Goal: Transaction & Acquisition: Book appointment/travel/reservation

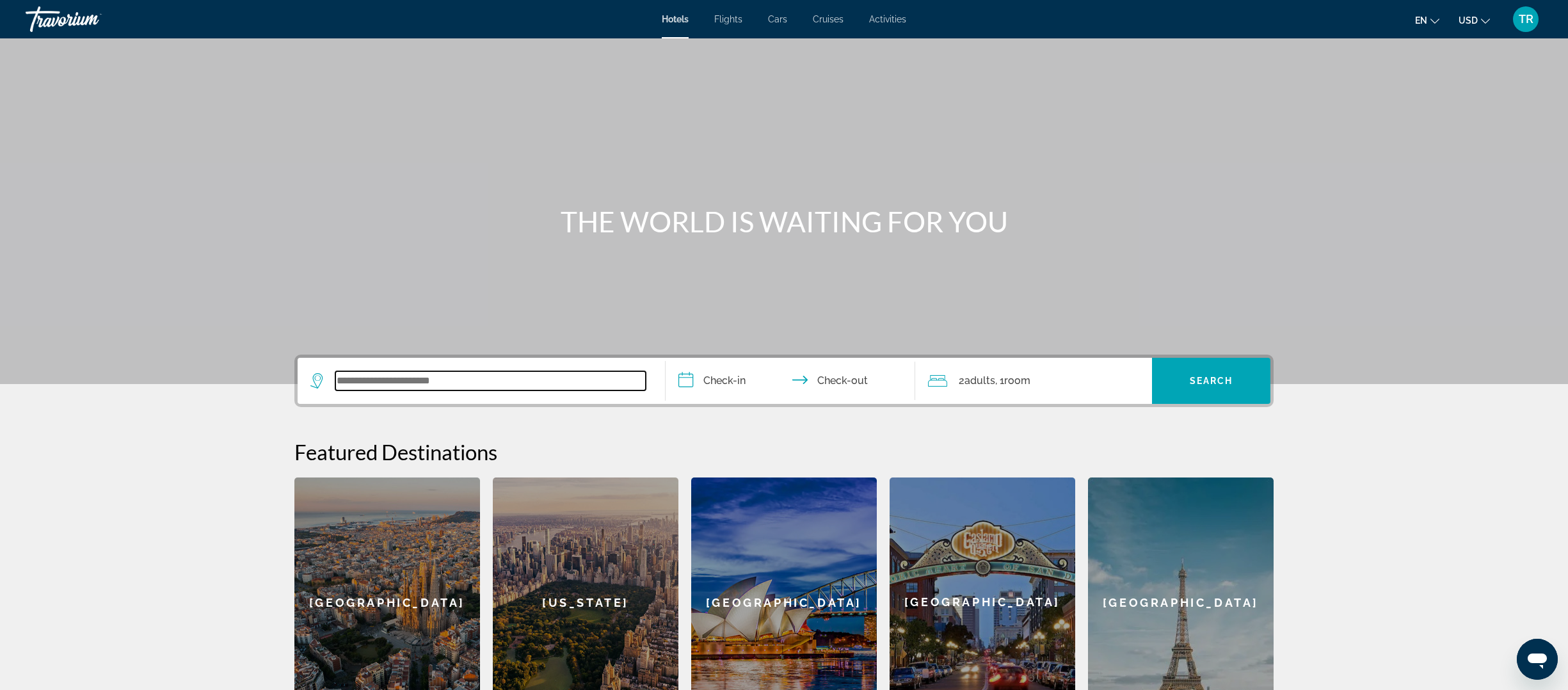
click at [386, 386] on input "Search widget" at bounding box center [490, 381] width 311 height 19
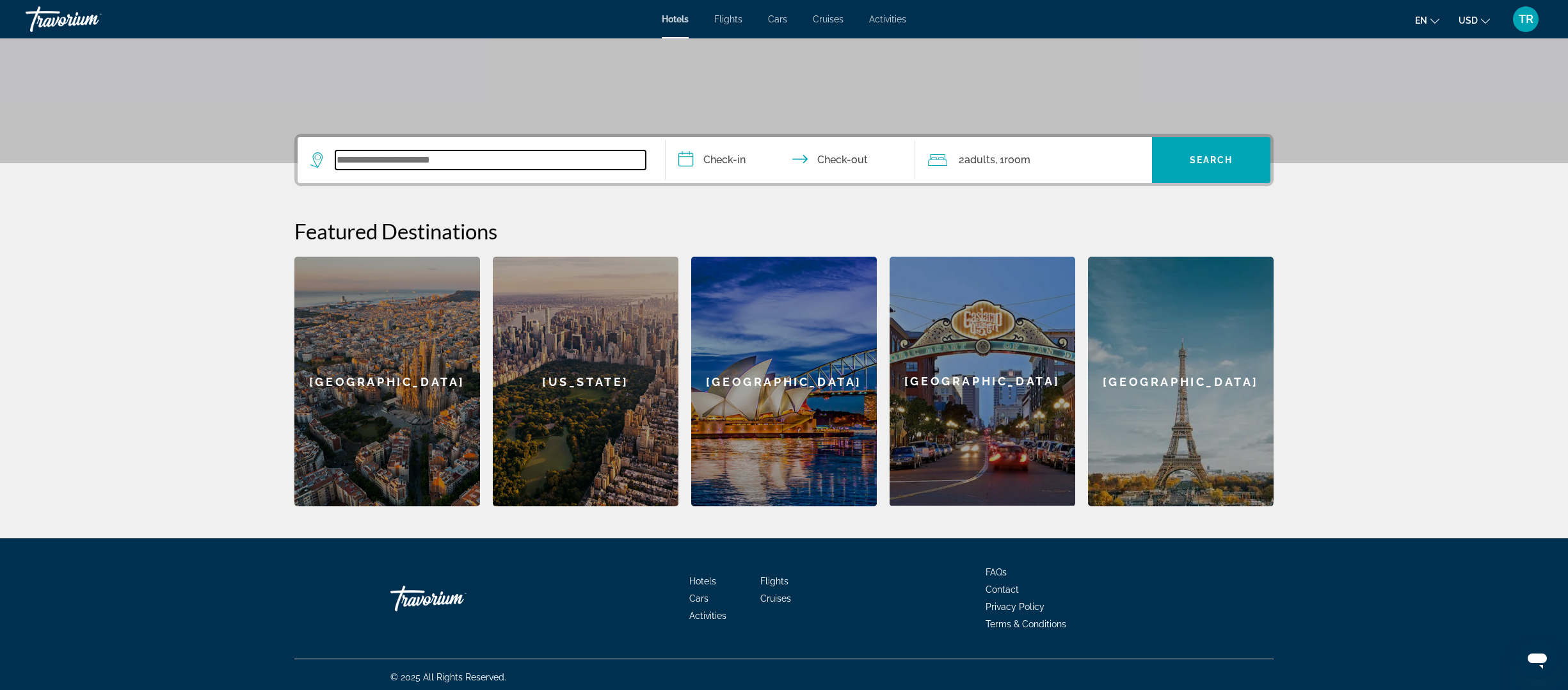
scroll to position [226, 0]
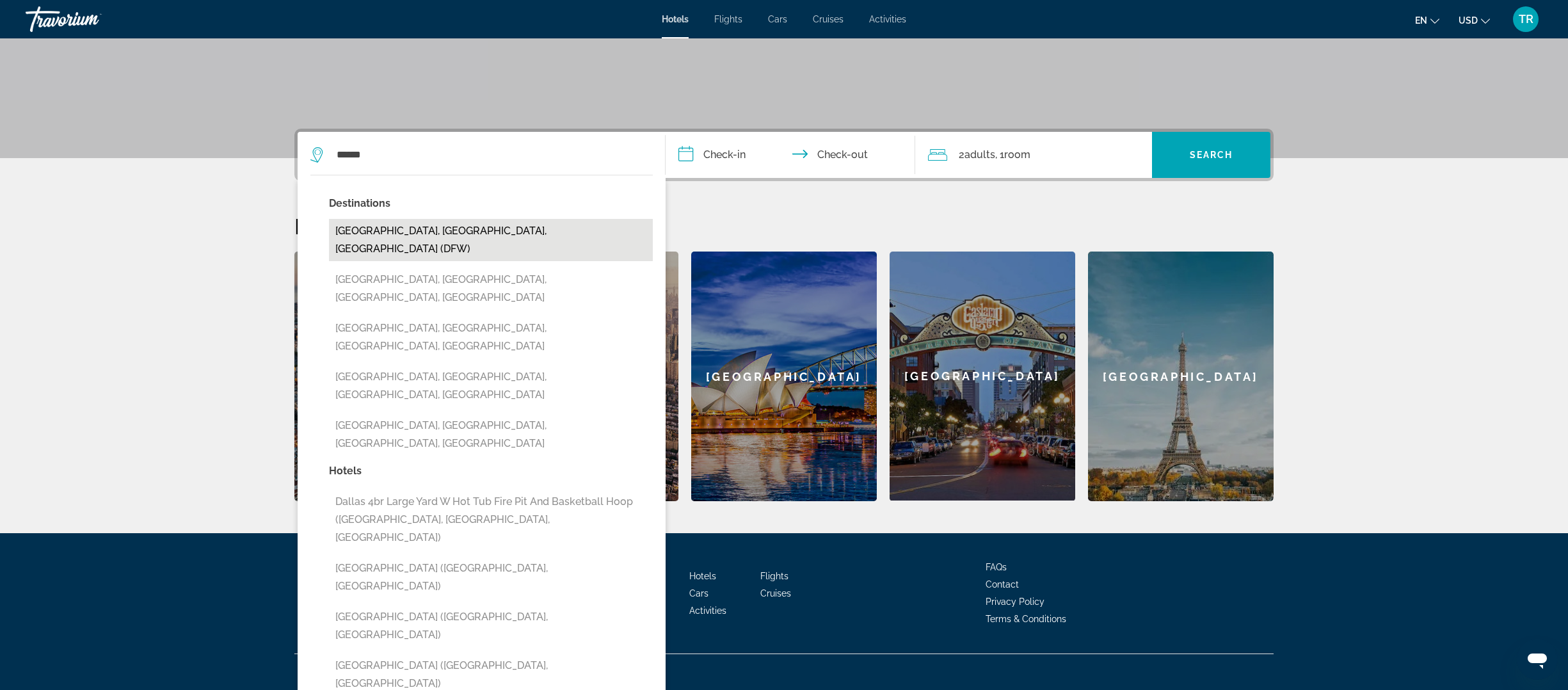
click at [401, 238] on button "[GEOGRAPHIC_DATA], [GEOGRAPHIC_DATA], [GEOGRAPHIC_DATA] (DFW)" at bounding box center [490, 240] width 324 height 43
type input "**********"
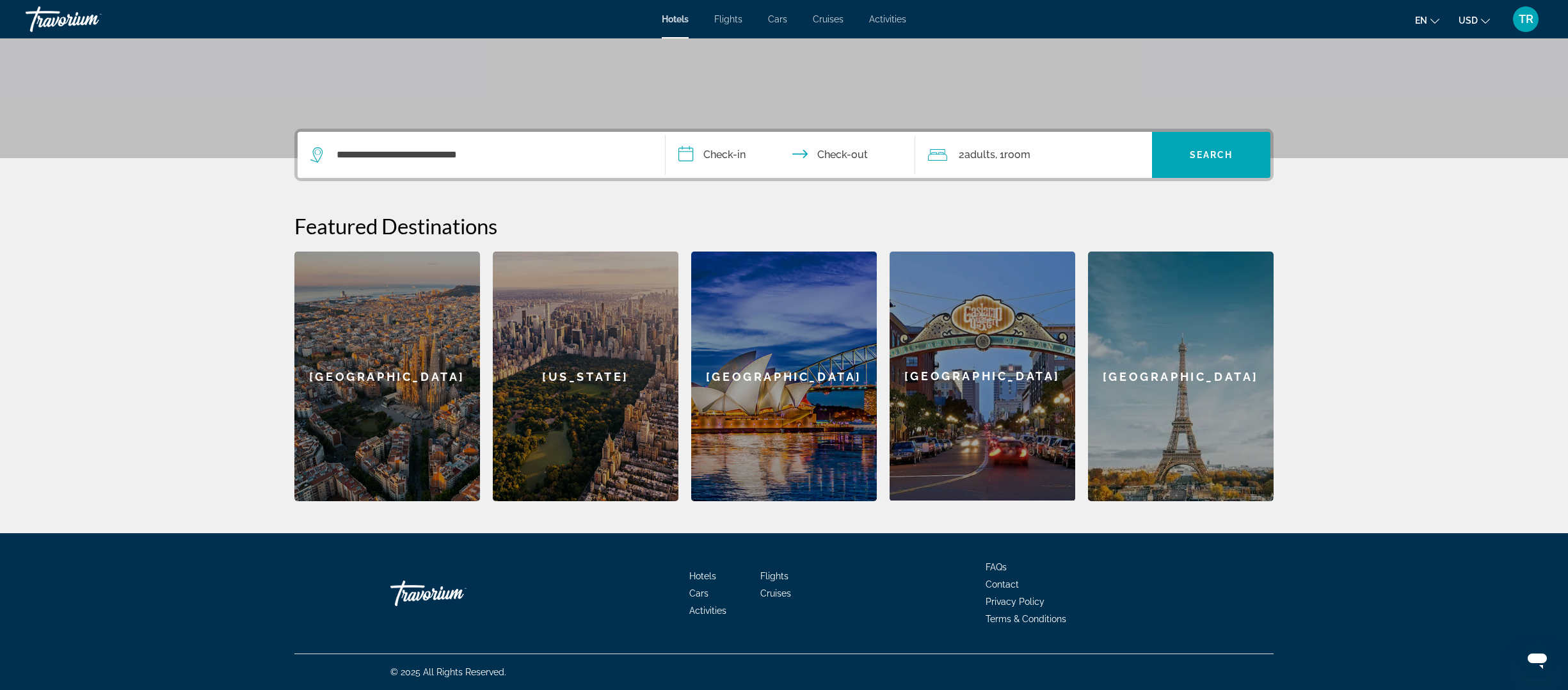
click at [718, 156] on input "**********" at bounding box center [793, 156] width 254 height 50
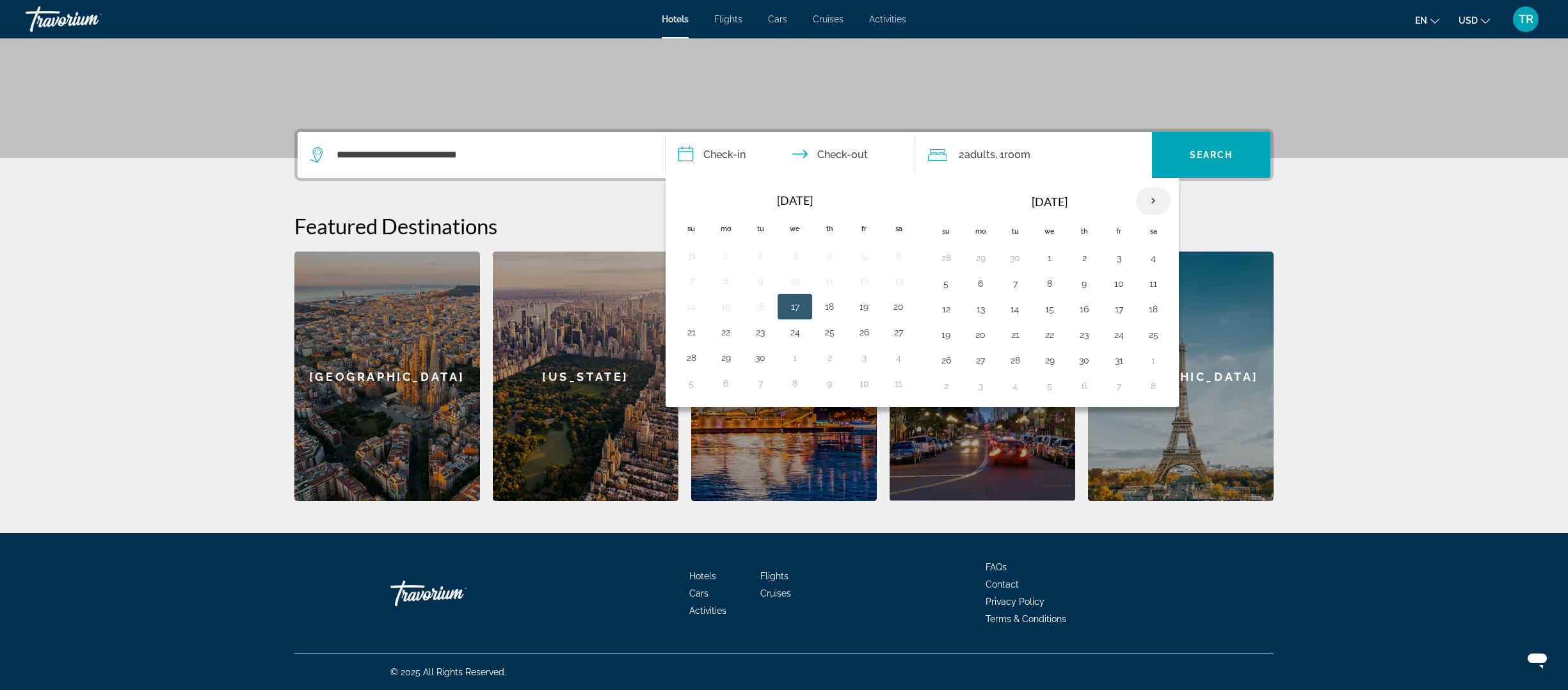
click at [1154, 198] on th "Next month" at bounding box center [1153, 200] width 35 height 28
click at [1118, 286] on button "7" at bounding box center [1118, 283] width 20 height 18
click at [984, 308] on button "10" at bounding box center [980, 309] width 20 height 18
type input "**********"
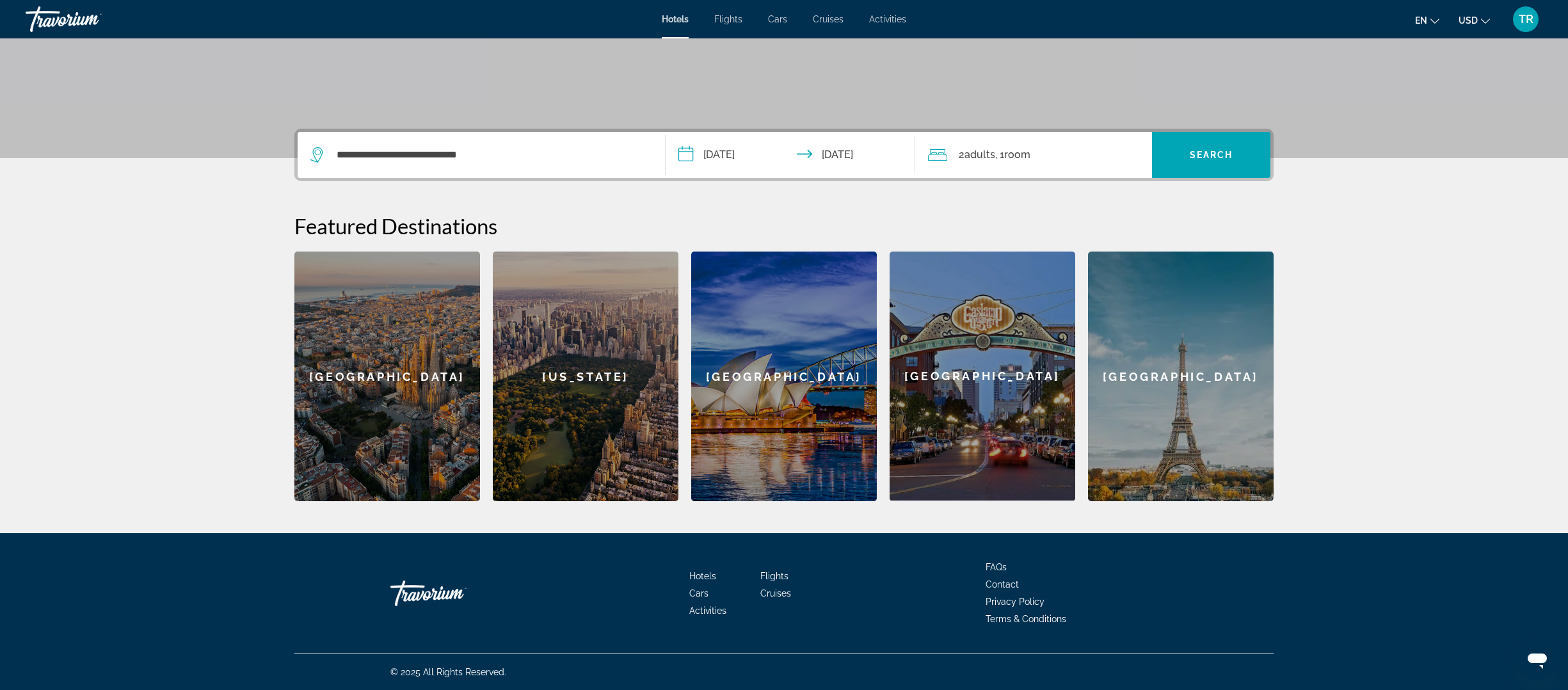
click at [1012, 154] on span "Room" at bounding box center [1017, 154] width 26 height 12
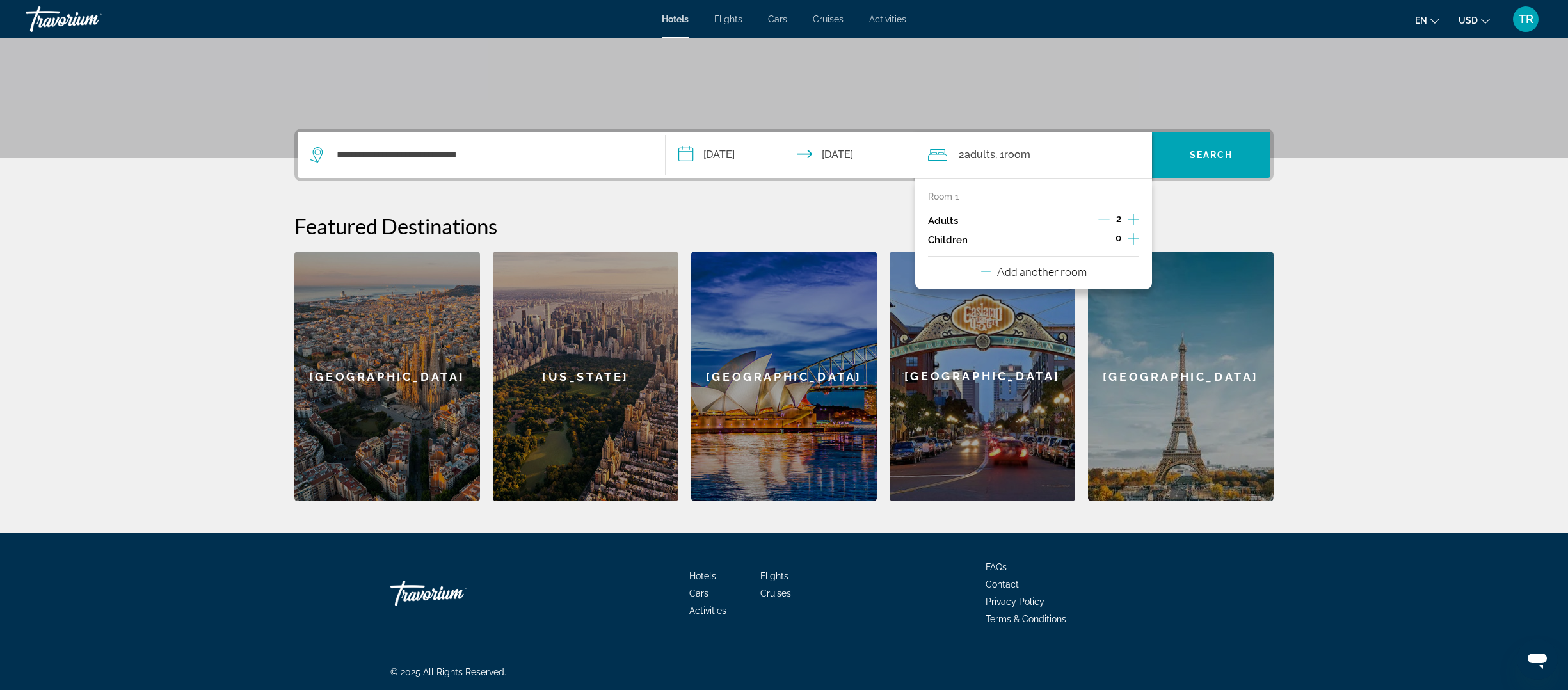
click at [1032, 276] on p "Add another room" at bounding box center [1042, 272] width 89 height 14
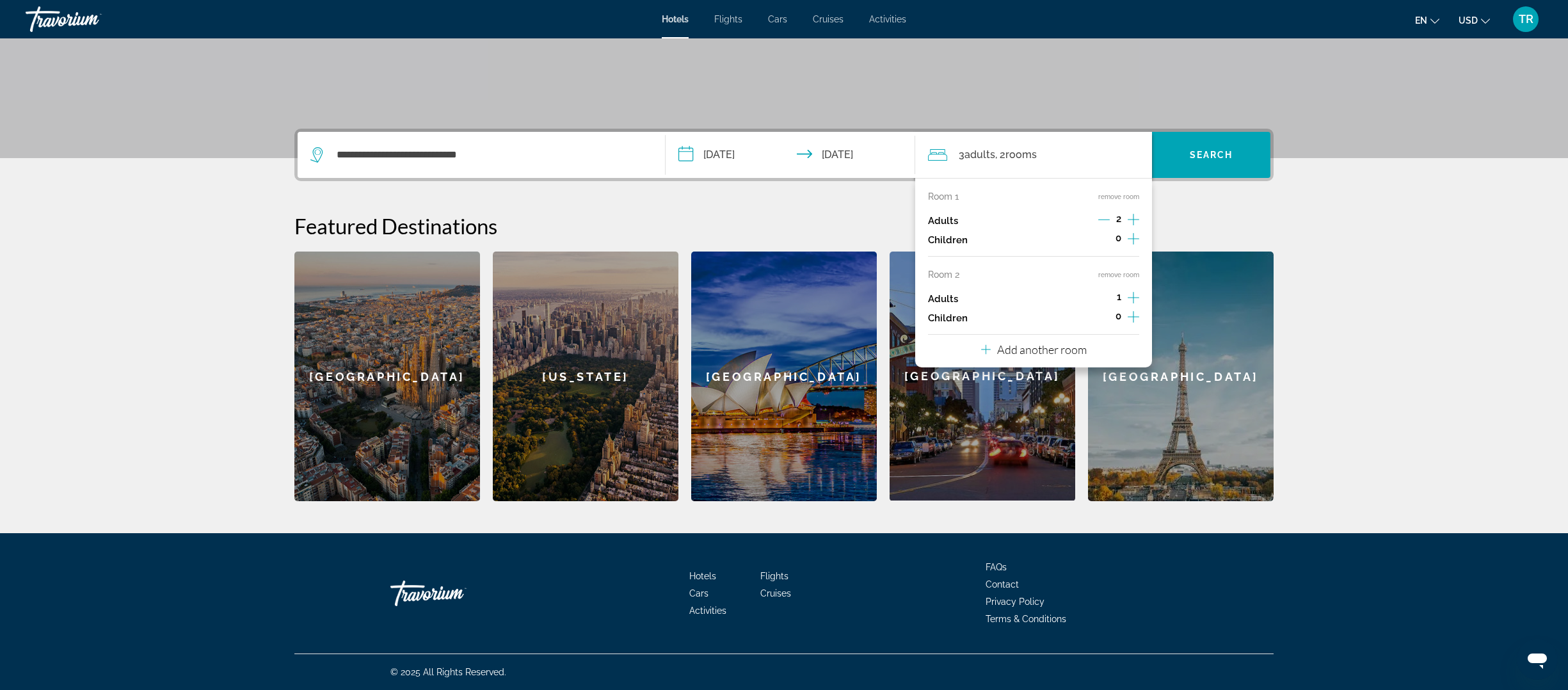
click at [1014, 357] on p "Add another room" at bounding box center [1042, 350] width 89 height 14
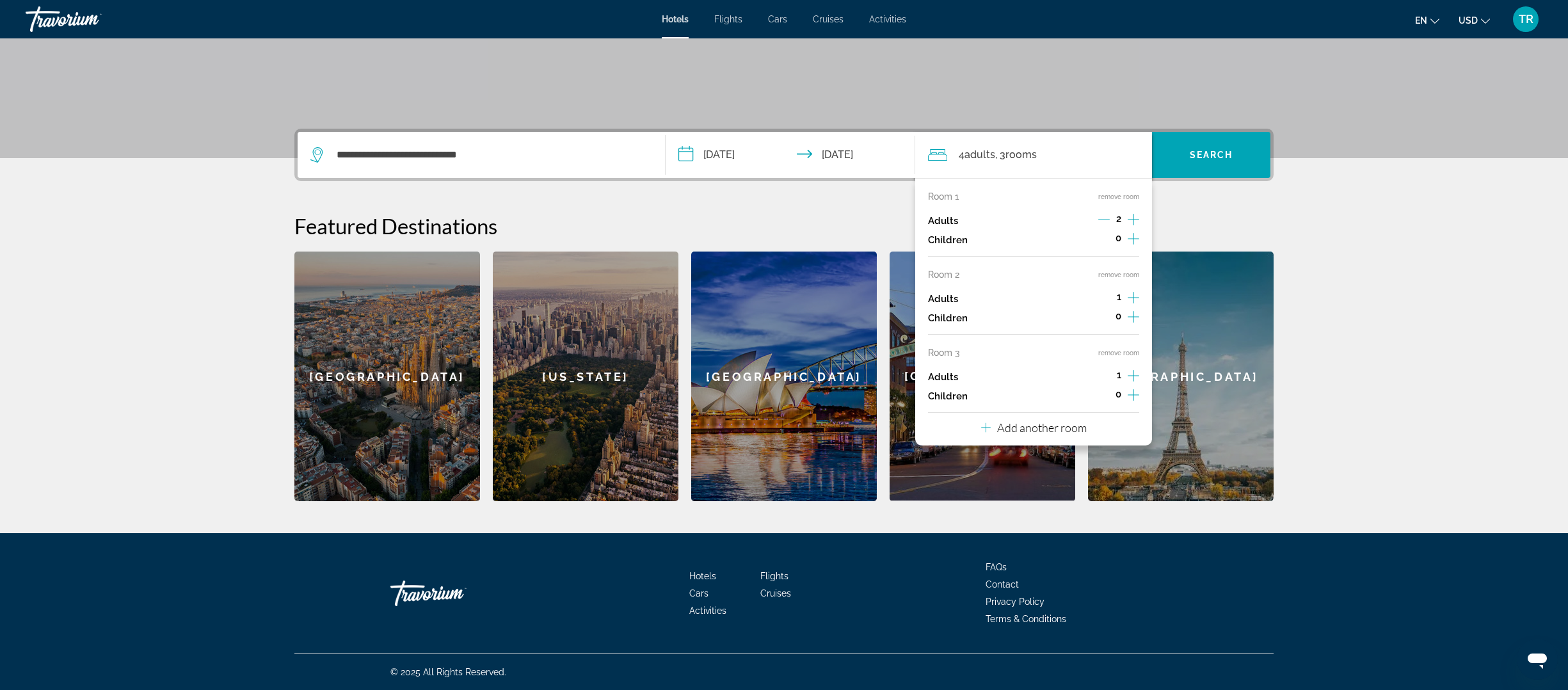
click at [995, 434] on div "Add another room" at bounding box center [1033, 428] width 106 height 15
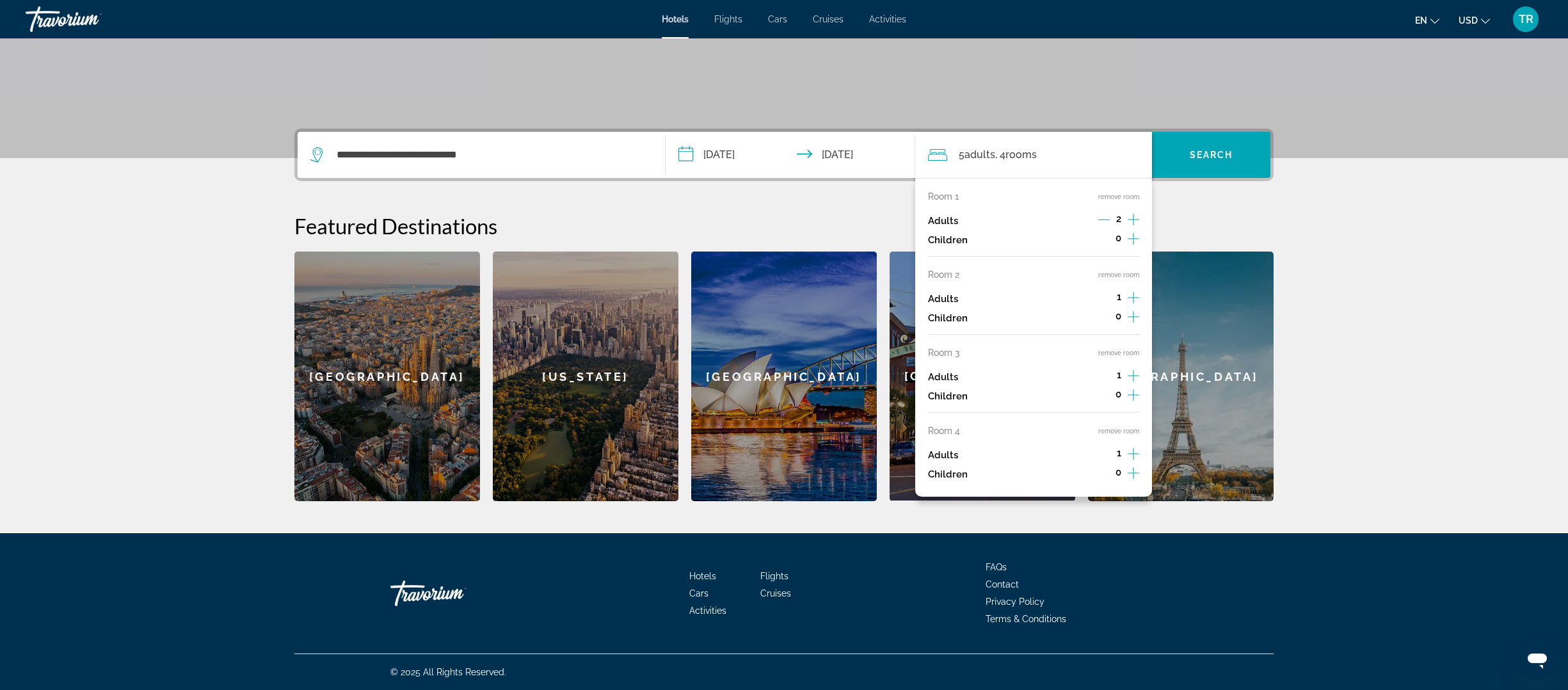
click at [1129, 301] on icon "Increment adults" at bounding box center [1133, 297] width 12 height 15
click at [1127, 385] on div "1" at bounding box center [1119, 377] width 40 height 19
click at [1129, 384] on icon "Increment adults" at bounding box center [1133, 376] width 12 height 15
click at [1137, 461] on icon "Increment adults" at bounding box center [1133, 454] width 12 height 15
click at [1135, 403] on icon "Increment children" at bounding box center [1133, 394] width 12 height 15
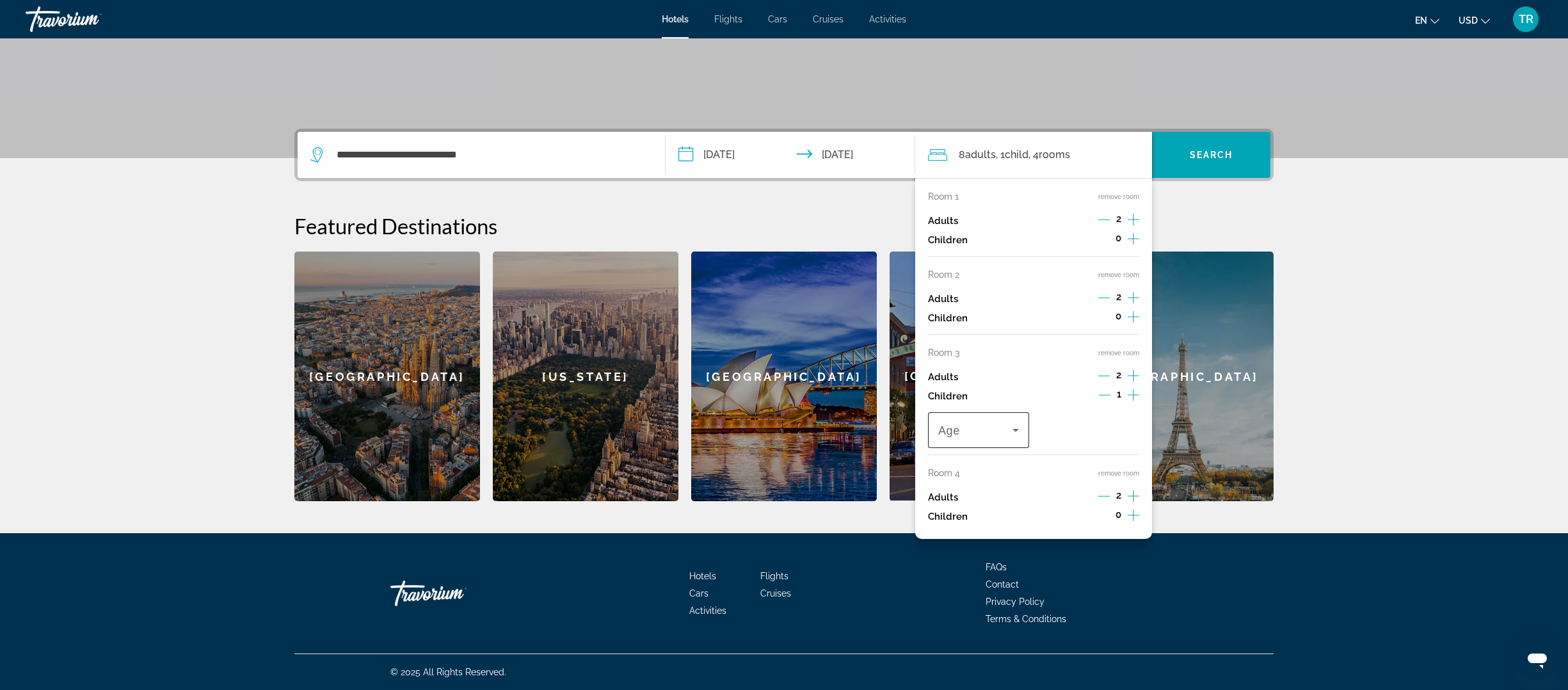
click at [1015, 435] on icon "Travelers: 8 adults, 1 child" at bounding box center [1015, 430] width 15 height 15
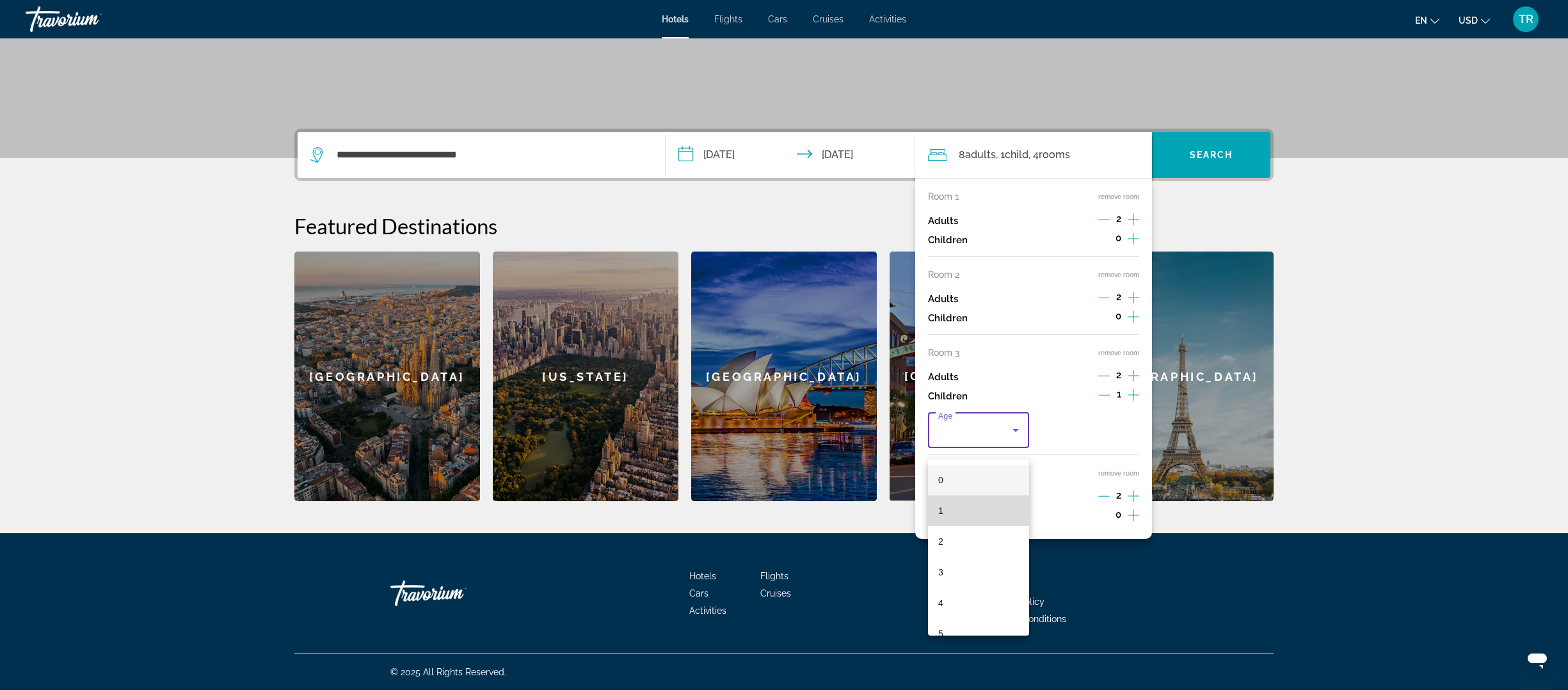
click at [952, 518] on mat-option "1" at bounding box center [979, 510] width 101 height 31
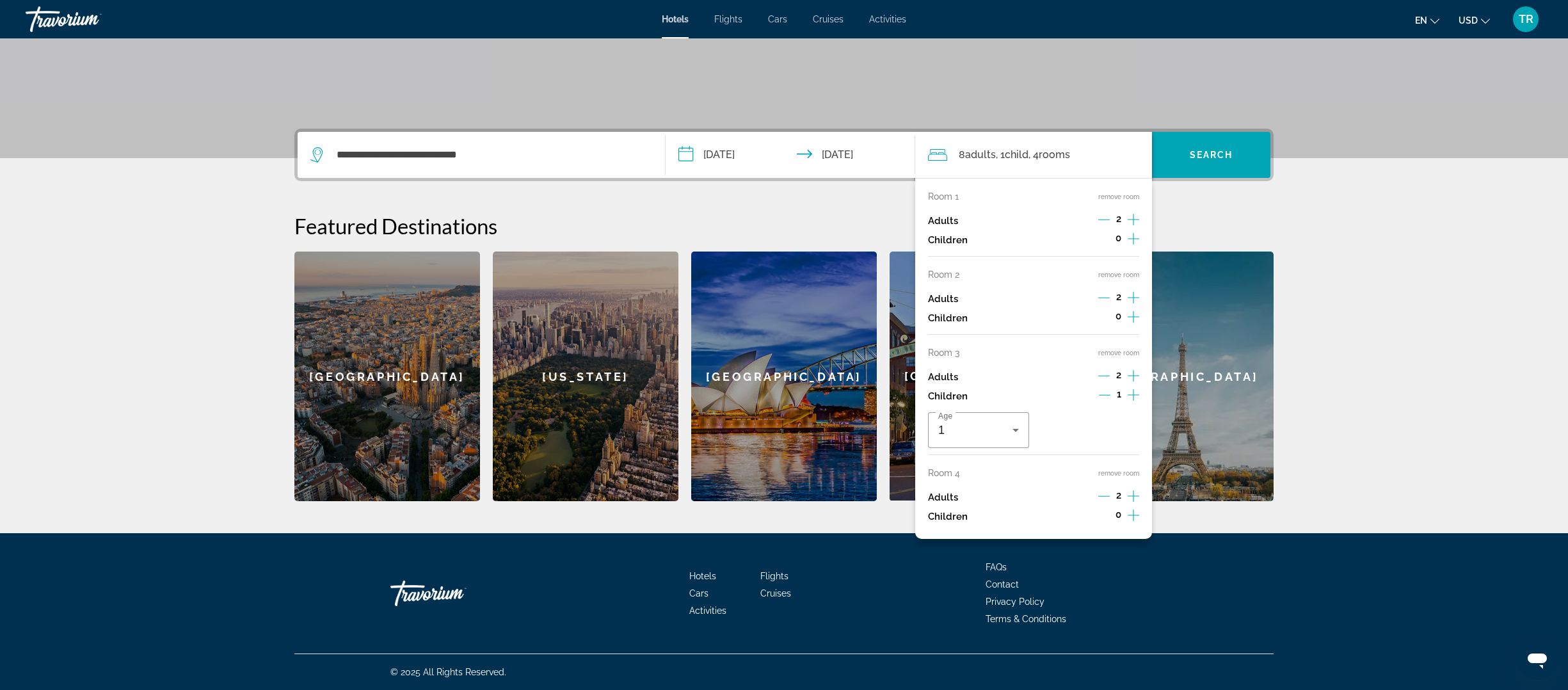
click at [1129, 241] on icon "Increment children" at bounding box center [1133, 239] width 12 height 15
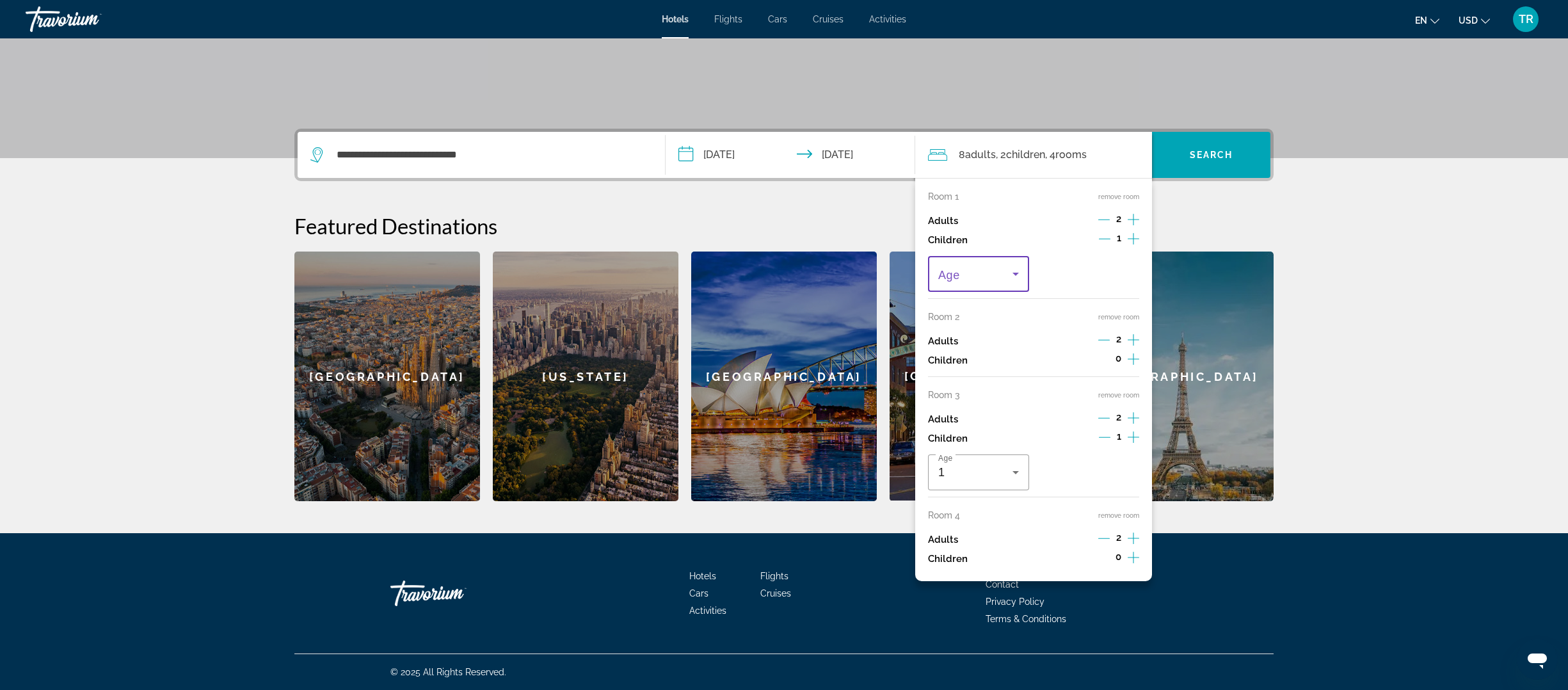
click at [1010, 277] on icon "Travelers: 8 adults, 2 children" at bounding box center [1015, 273] width 15 height 15
click at [957, 444] on mat-option "15" at bounding box center [979, 443] width 101 height 31
click at [1227, 155] on span "Search" at bounding box center [1211, 155] width 43 height 10
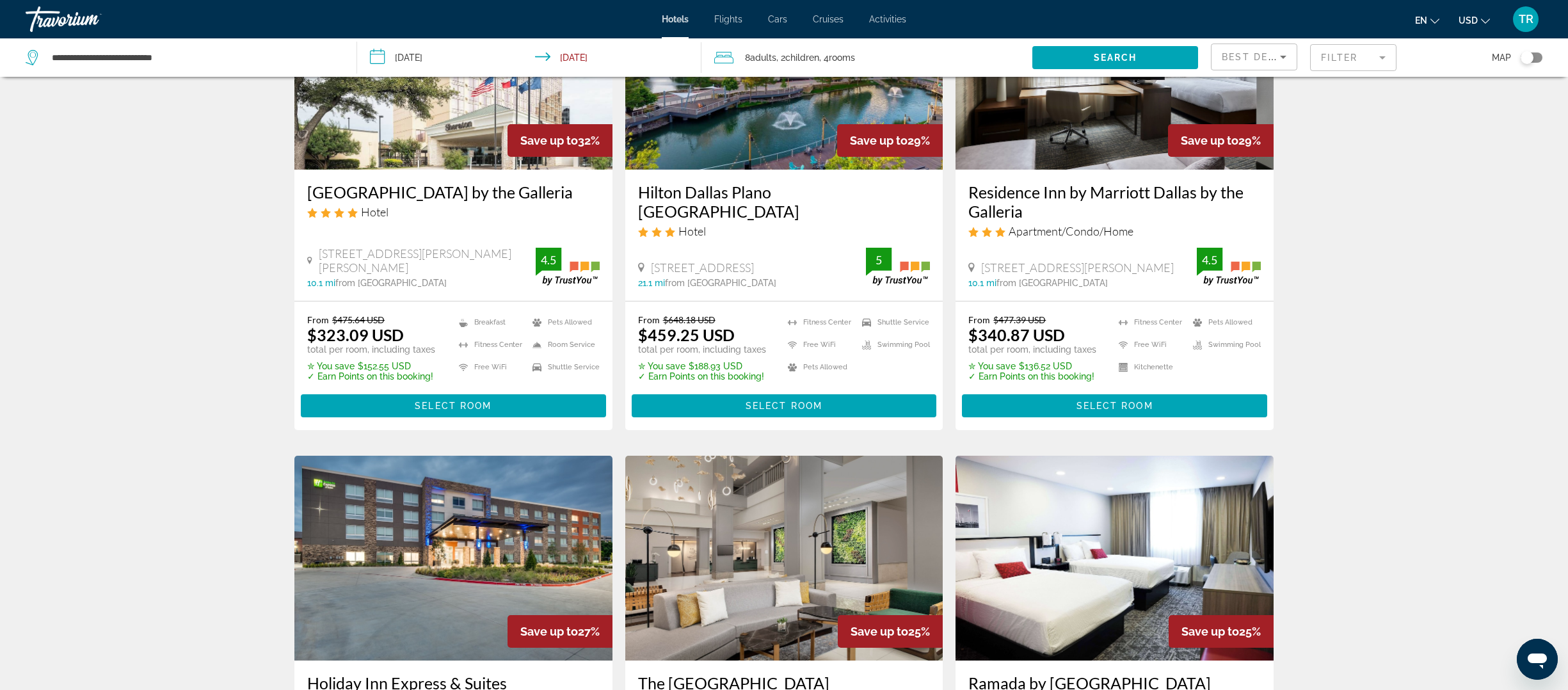
scroll to position [158, 0]
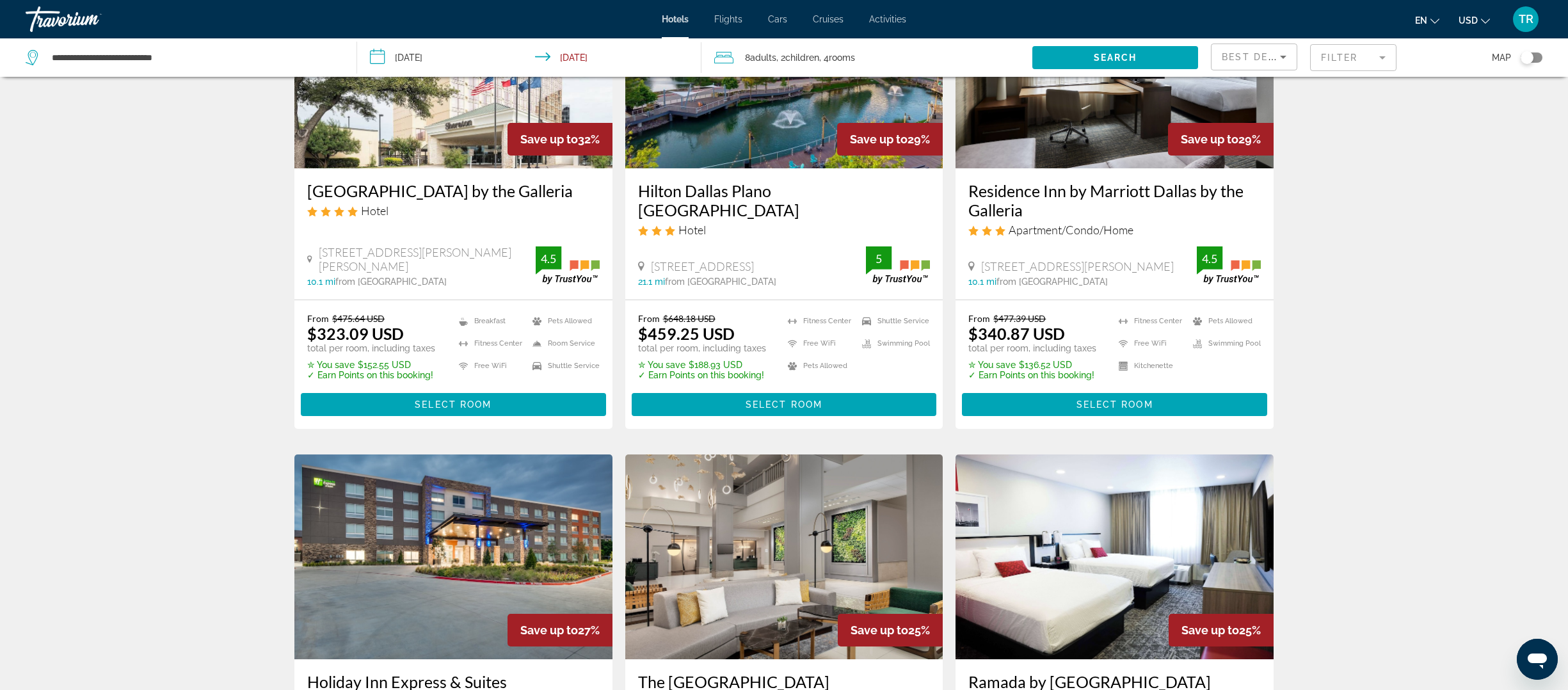
click at [1162, 130] on img "Main content" at bounding box center [1114, 66] width 318 height 205
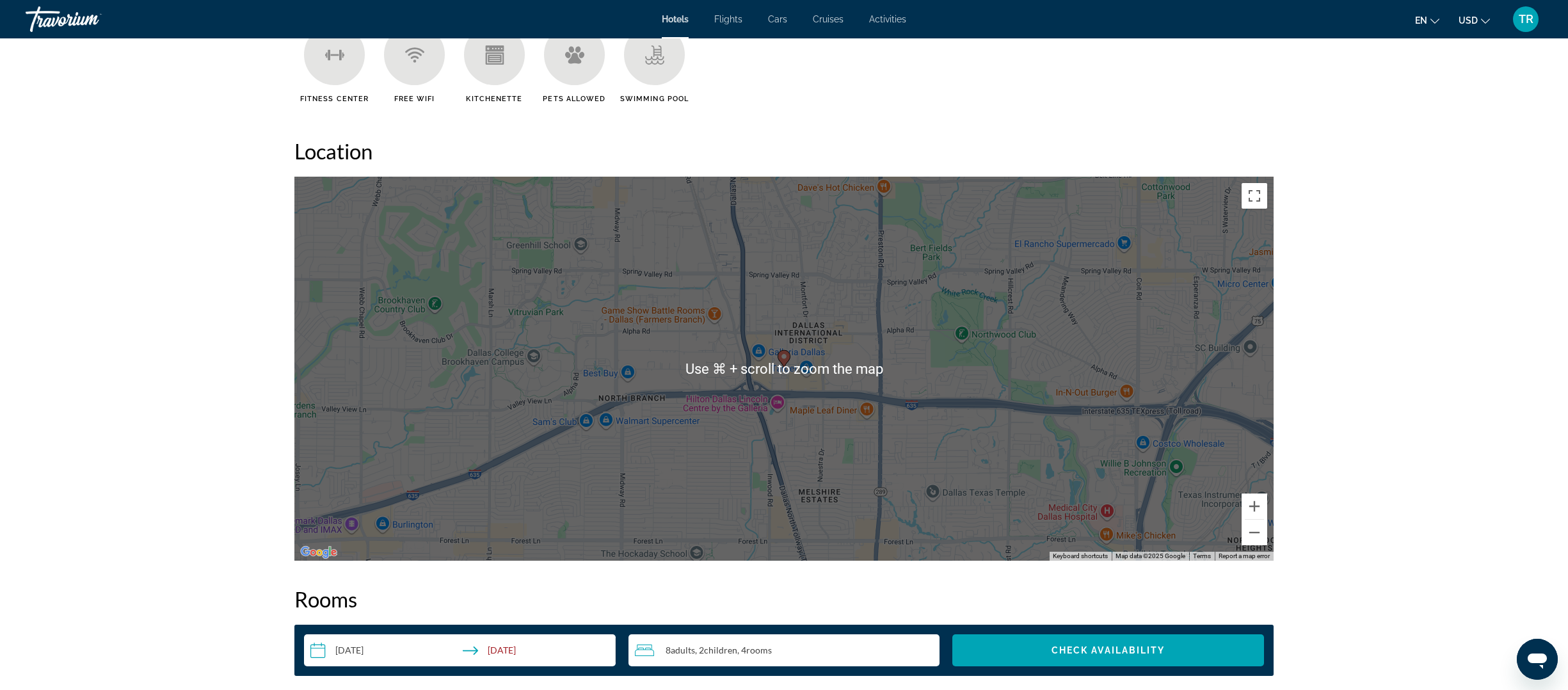
scroll to position [1113, 0]
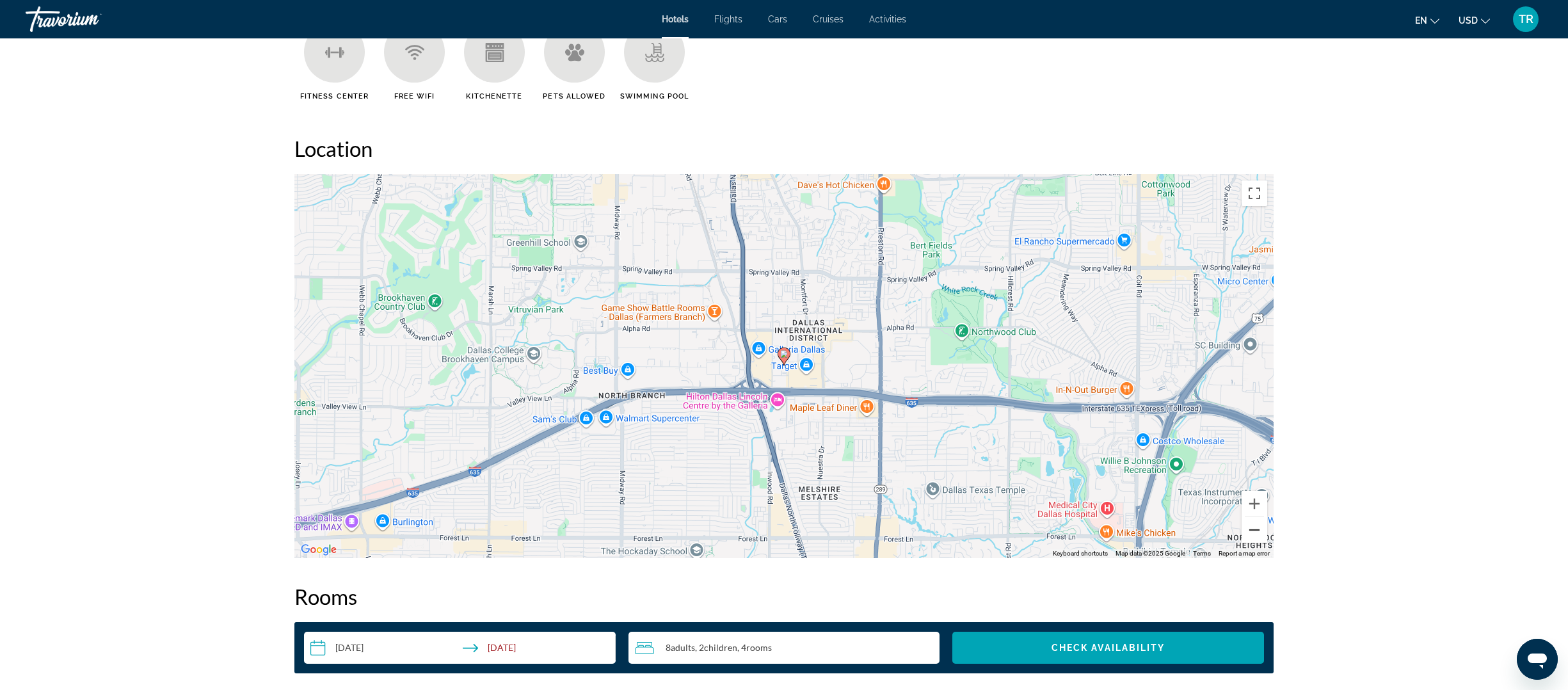
click at [1255, 535] on button "Zoom out" at bounding box center [1255, 531] width 26 height 26
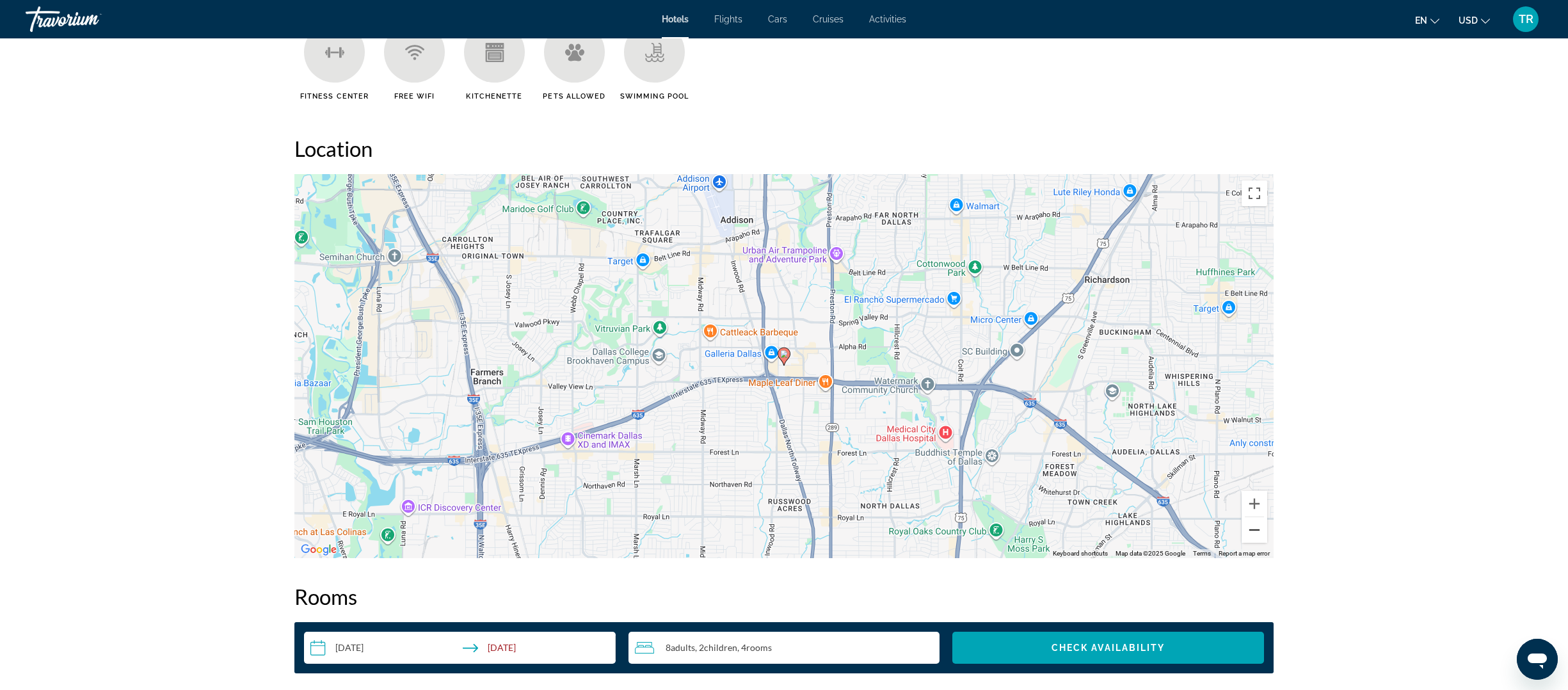
click at [1255, 535] on button "Zoom out" at bounding box center [1255, 531] width 26 height 26
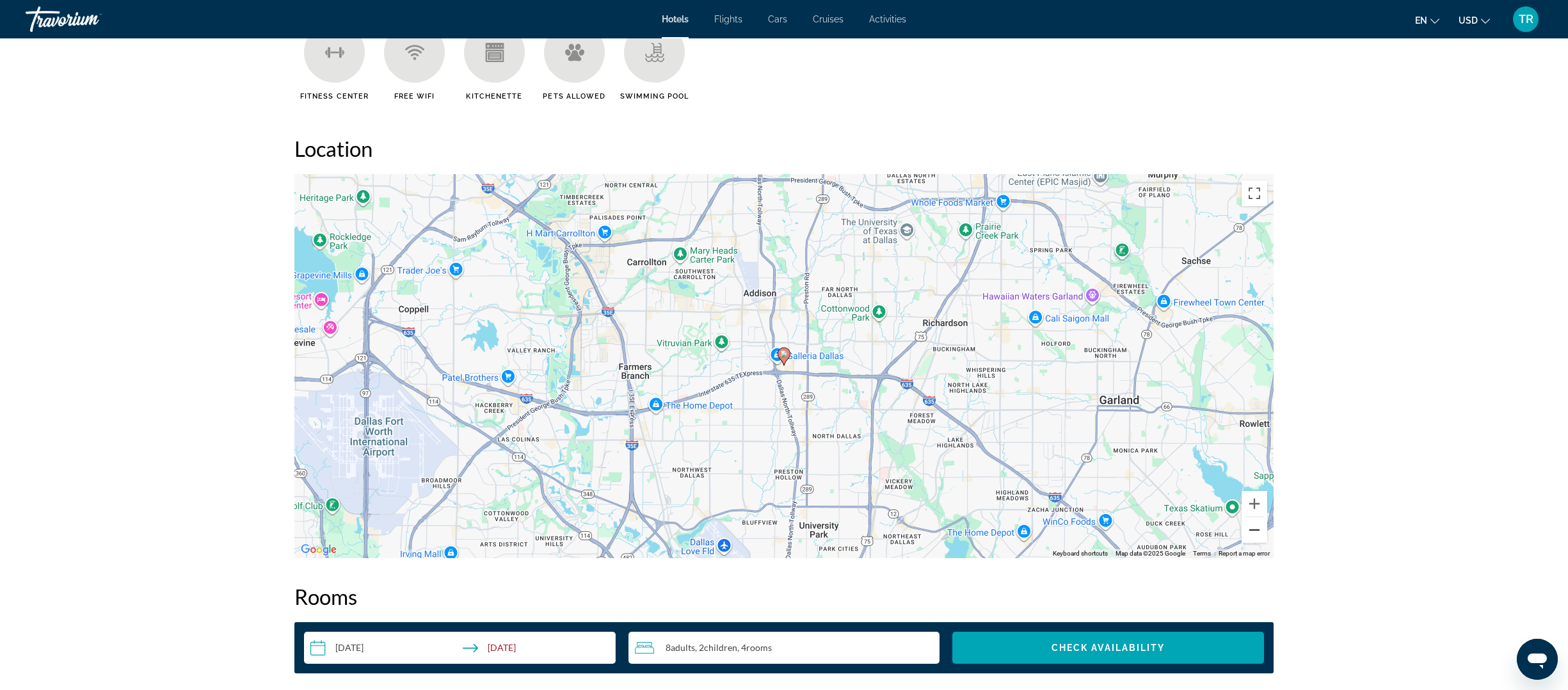
click at [1255, 535] on button "Zoom out" at bounding box center [1255, 531] width 26 height 26
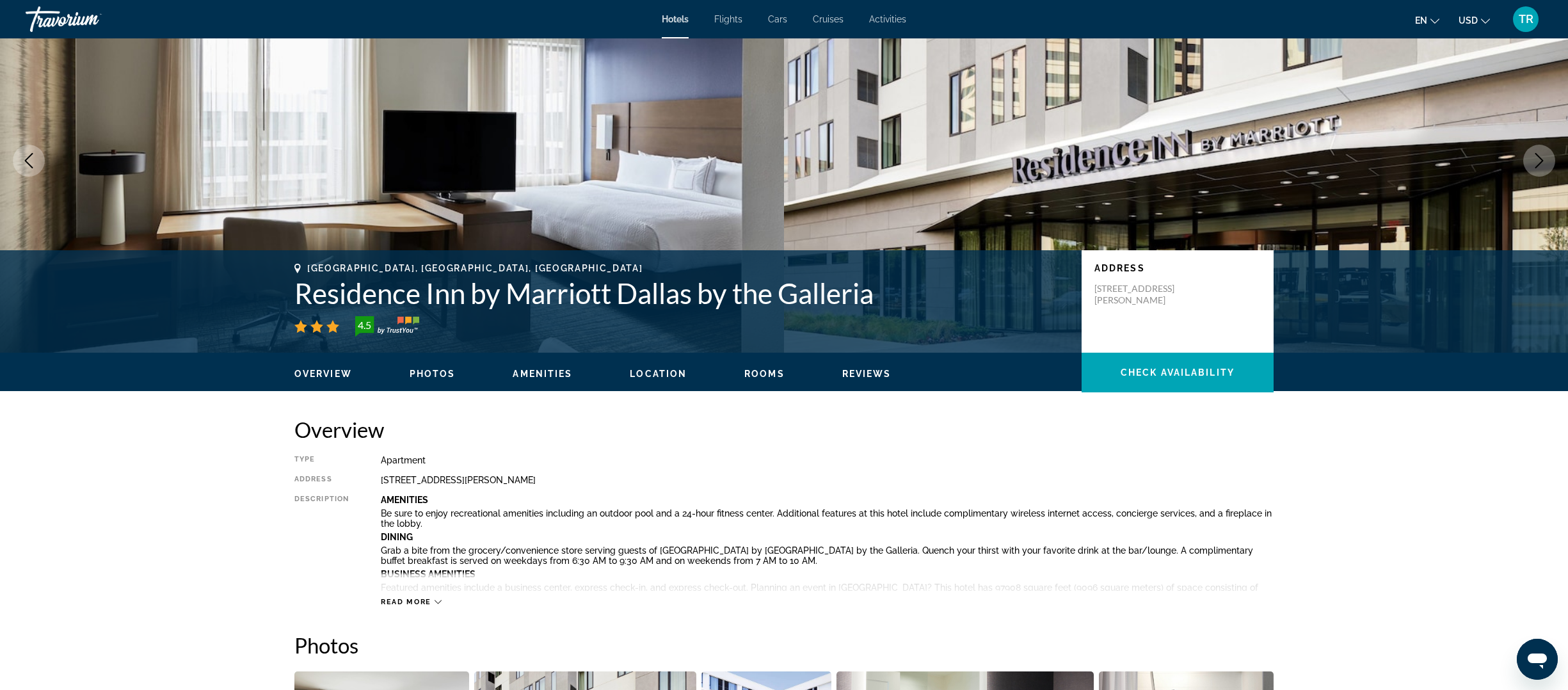
scroll to position [71, 0]
drag, startPoint x: 1180, startPoint y: 300, endPoint x: 1097, endPoint y: 278, distance: 85.9
click at [1097, 278] on div "Address [STREET_ADDRESS][PERSON_NAME]" at bounding box center [1177, 284] width 166 height 43
copy p "[STREET_ADDRESS][PERSON_NAME]"
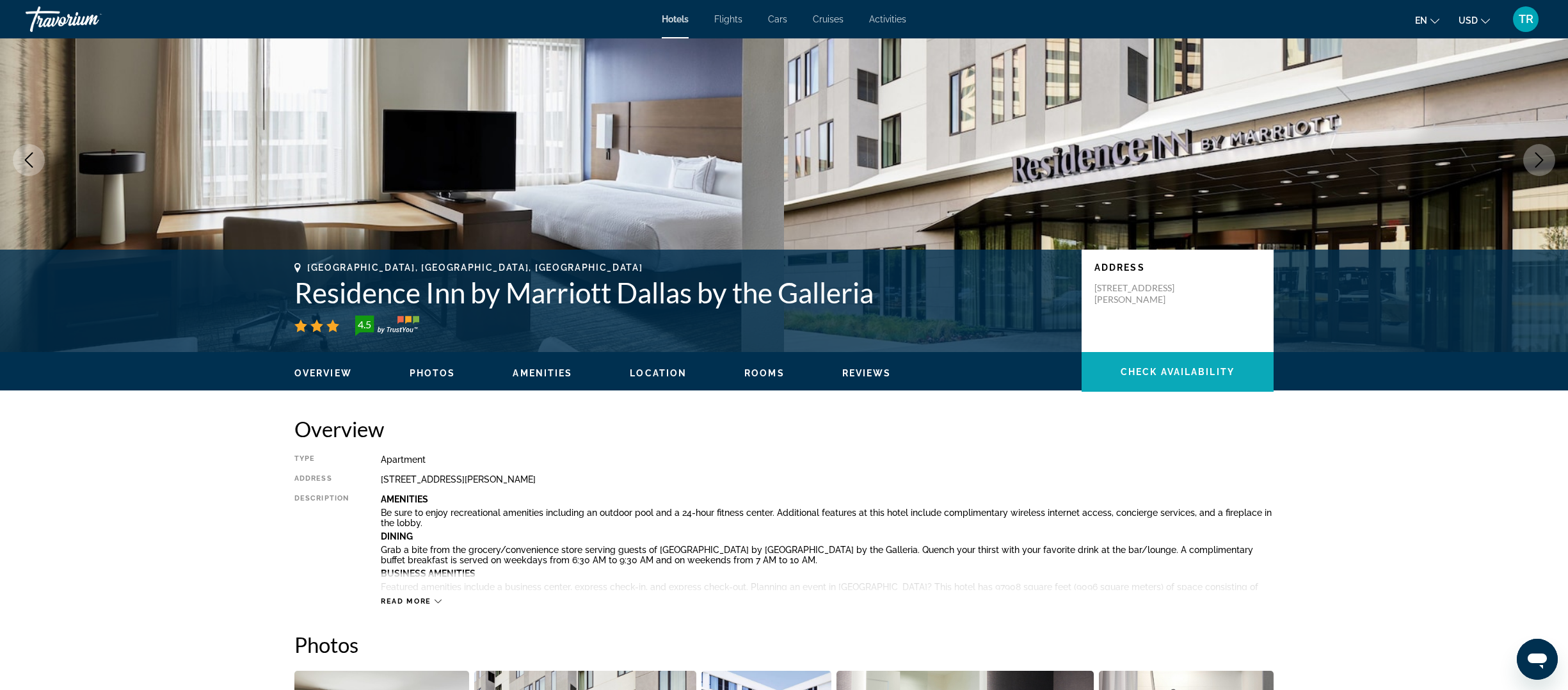
click at [1142, 365] on span "Main content" at bounding box center [1177, 372] width 192 height 31
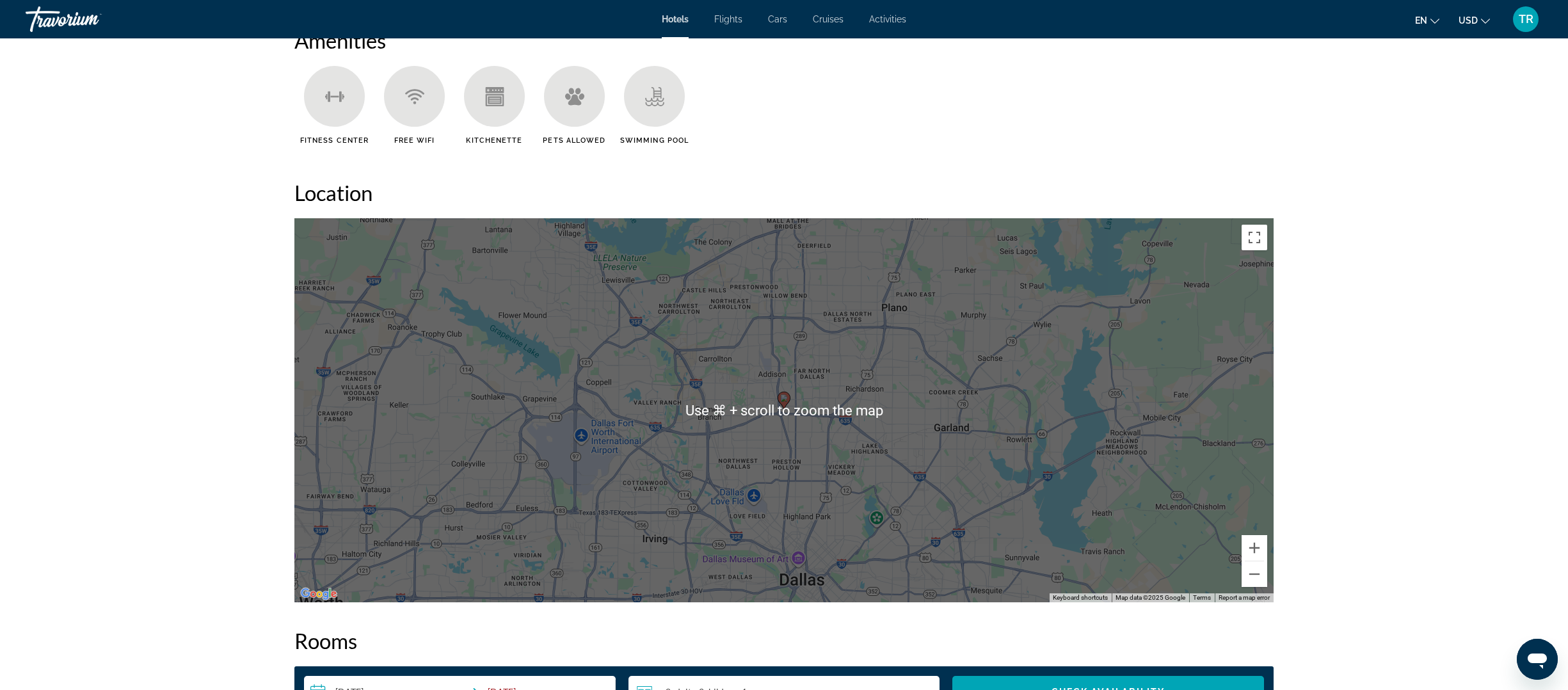
scroll to position [1082, 0]
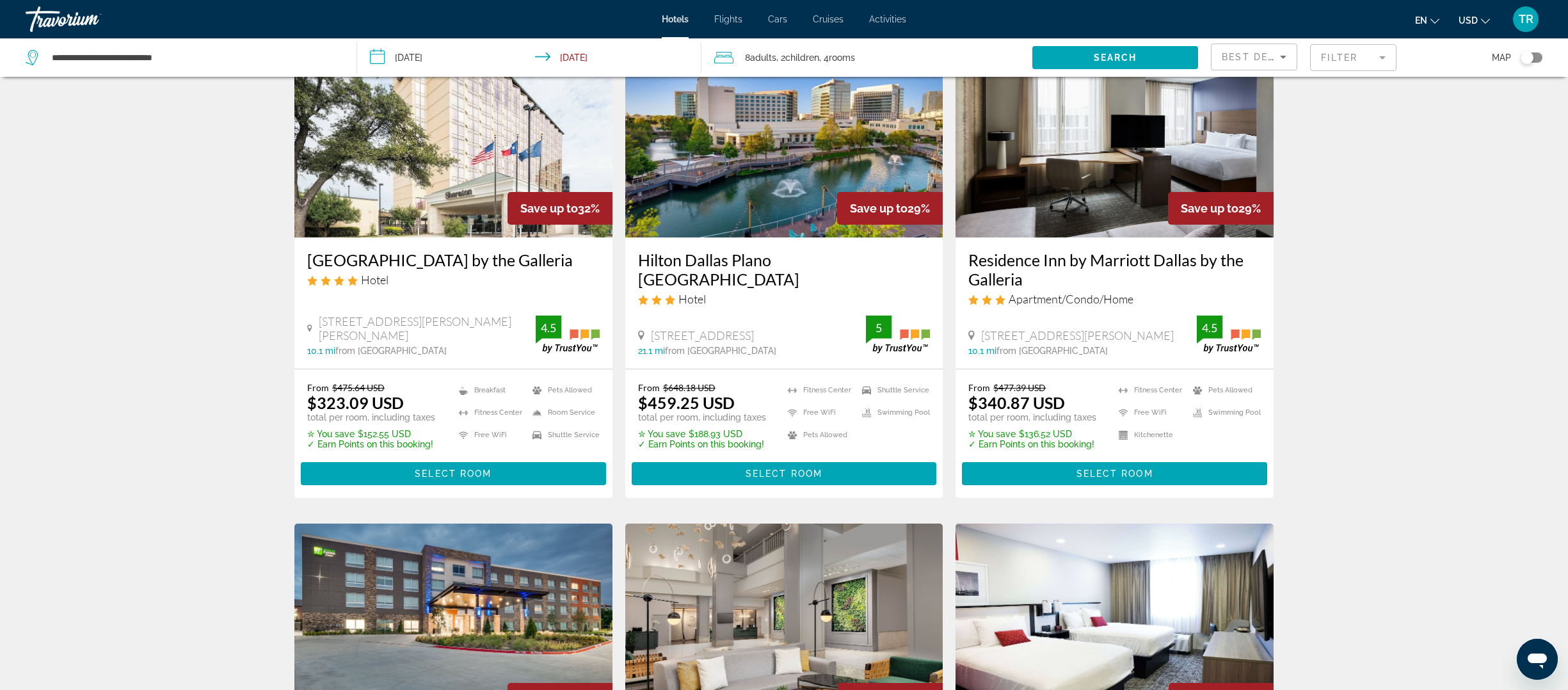
scroll to position [90, 0]
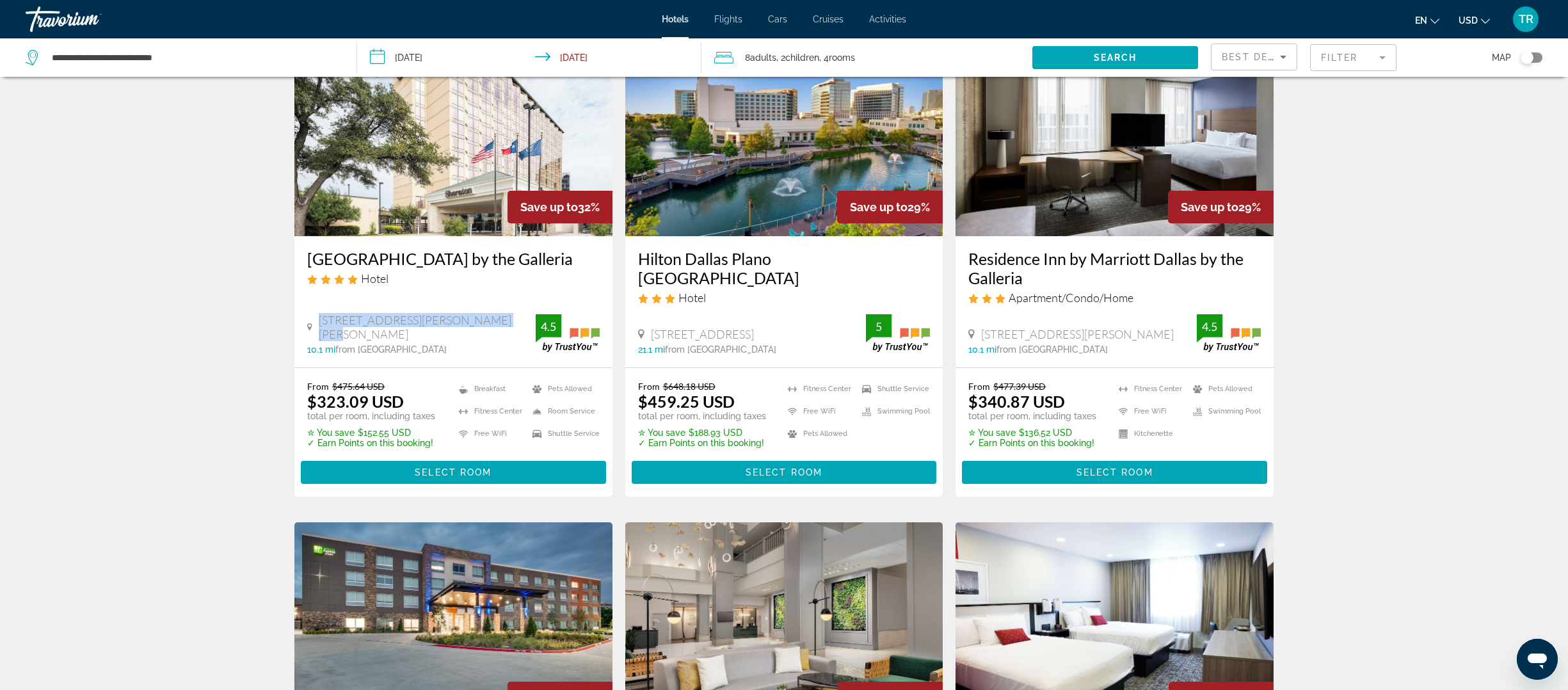
drag, startPoint x: 494, startPoint y: 337, endPoint x: 314, endPoint y: 339, distance: 180.0
click at [314, 339] on div "[STREET_ADDRESS][PERSON_NAME][PERSON_NAME]" at bounding box center [421, 327] width 228 height 28
copy div "[STREET_ADDRESS][PERSON_NAME][PERSON_NAME]"
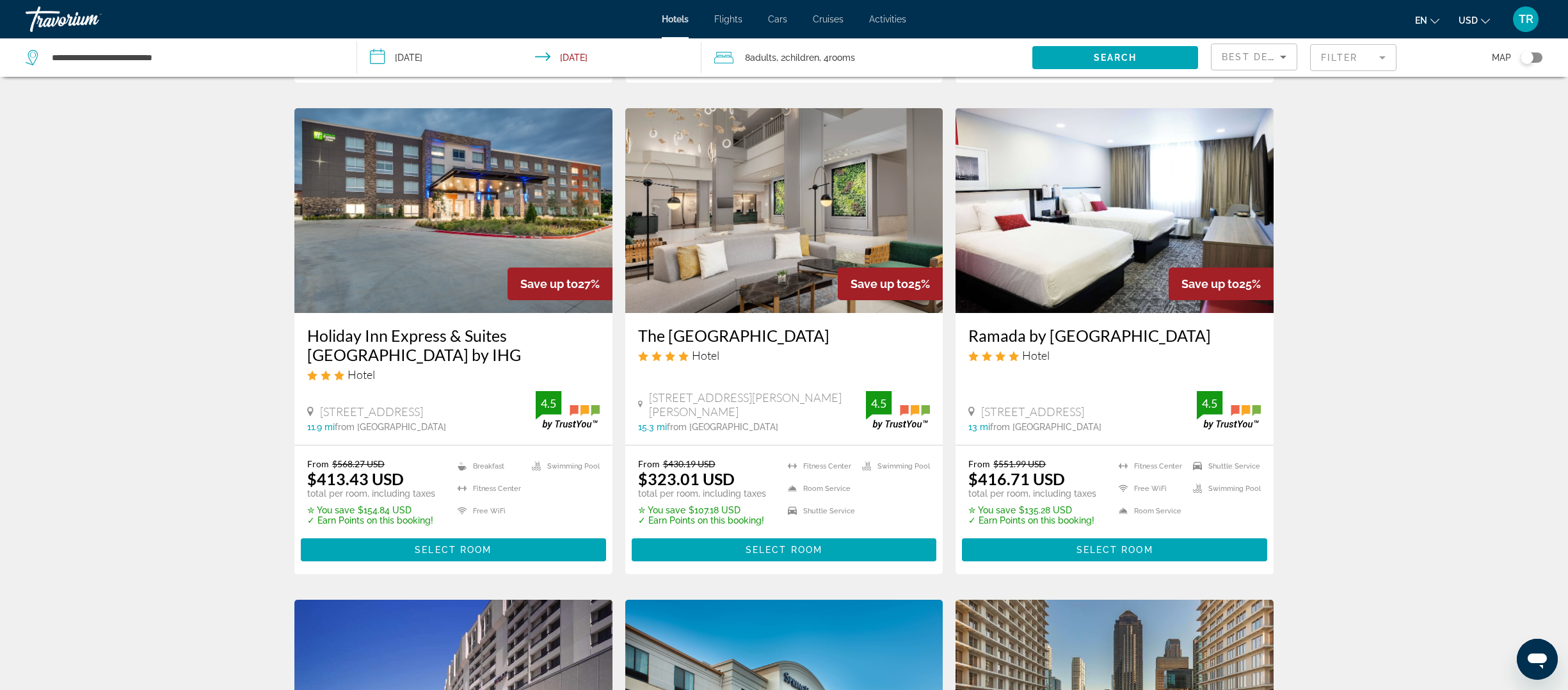
scroll to position [512, 0]
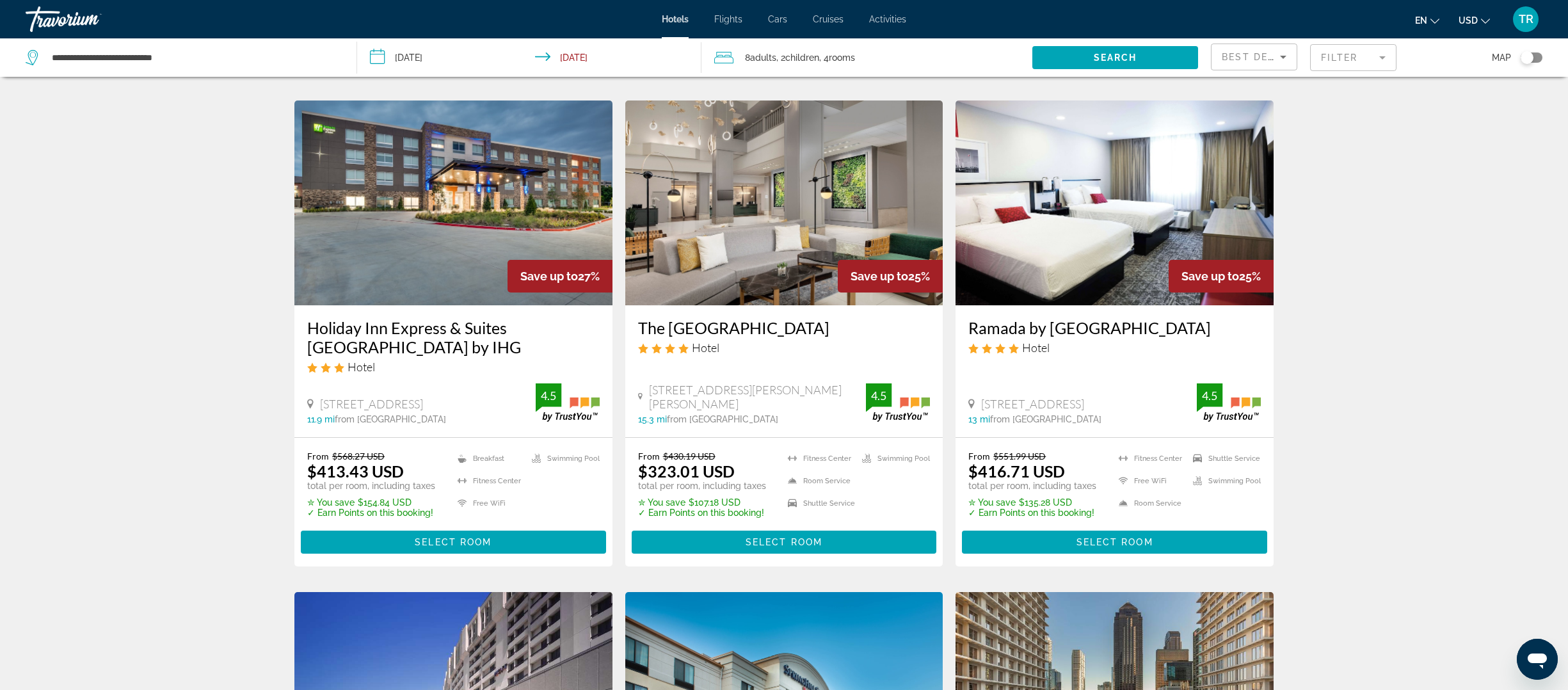
click at [811, 257] on img "Main content" at bounding box center [784, 203] width 318 height 205
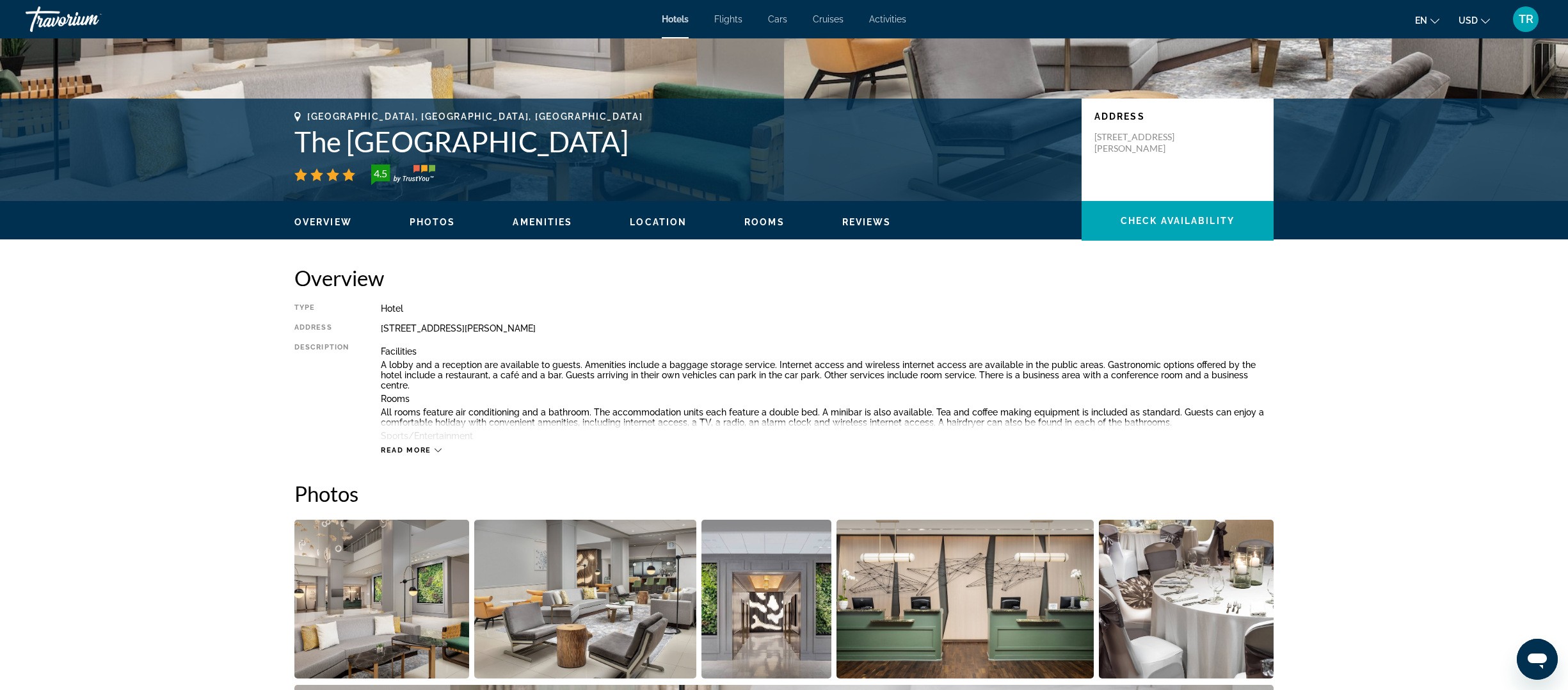
scroll to position [239, 0]
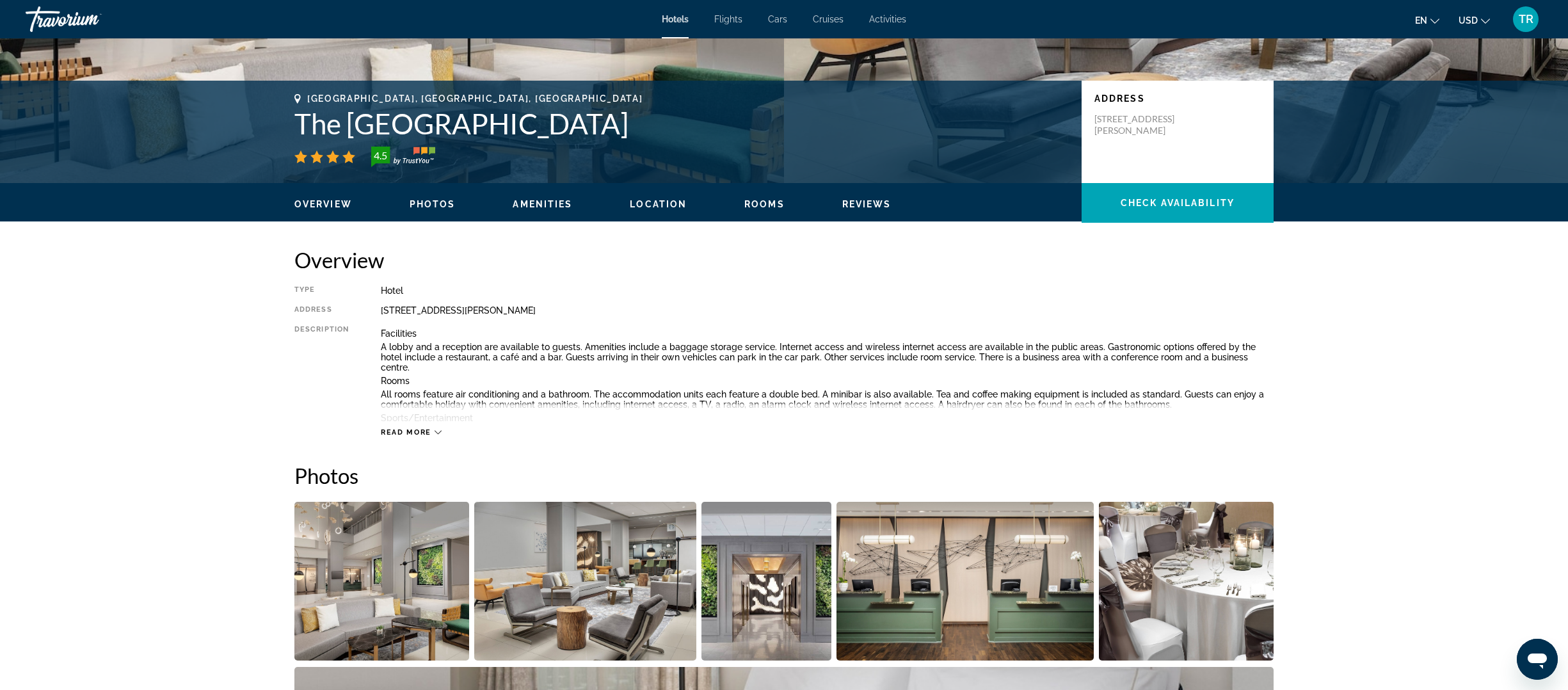
drag, startPoint x: 1180, startPoint y: 132, endPoint x: 1082, endPoint y: 115, distance: 99.5
click at [1082, 115] on div "Address [STREET_ADDRESS][PERSON_NAME]" at bounding box center [1177, 132] width 192 height 102
copy p "[STREET_ADDRESS][PERSON_NAME],"
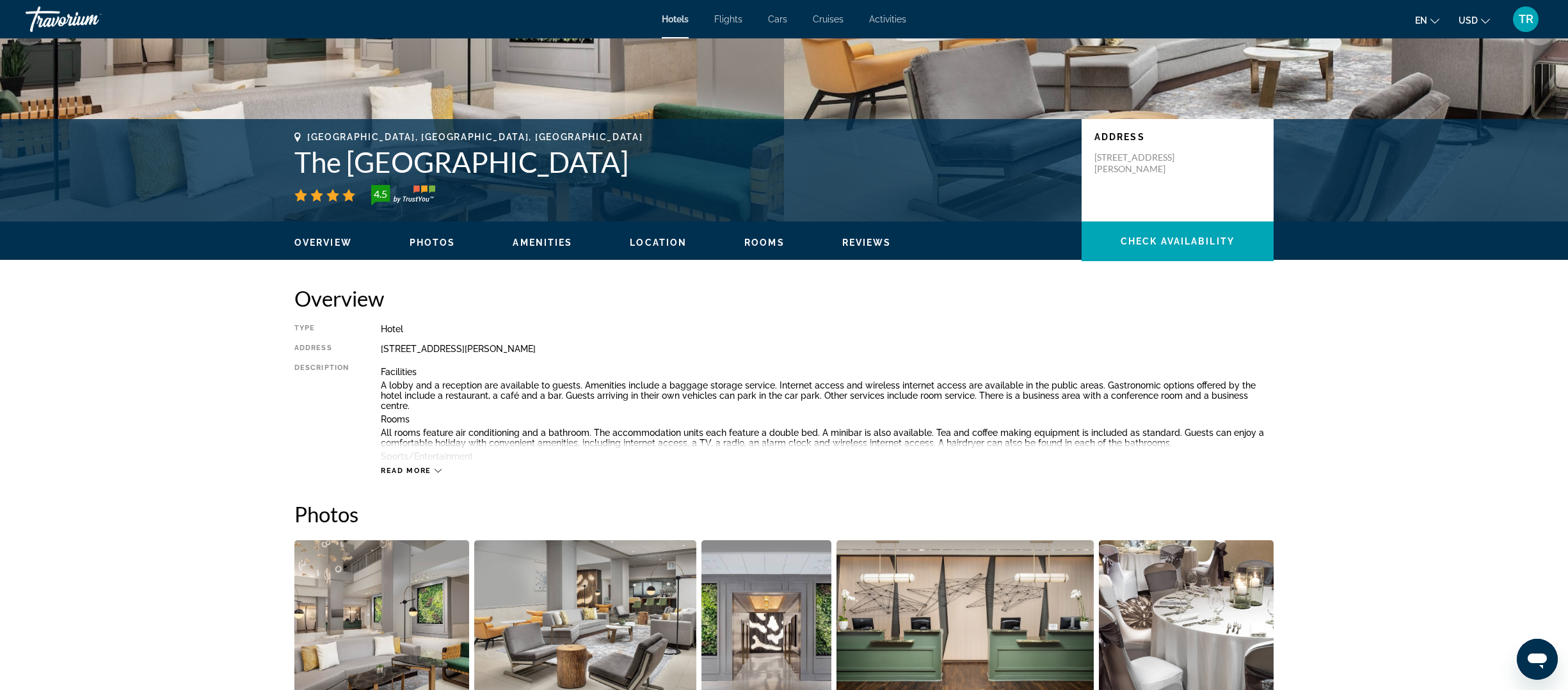
scroll to position [141, 0]
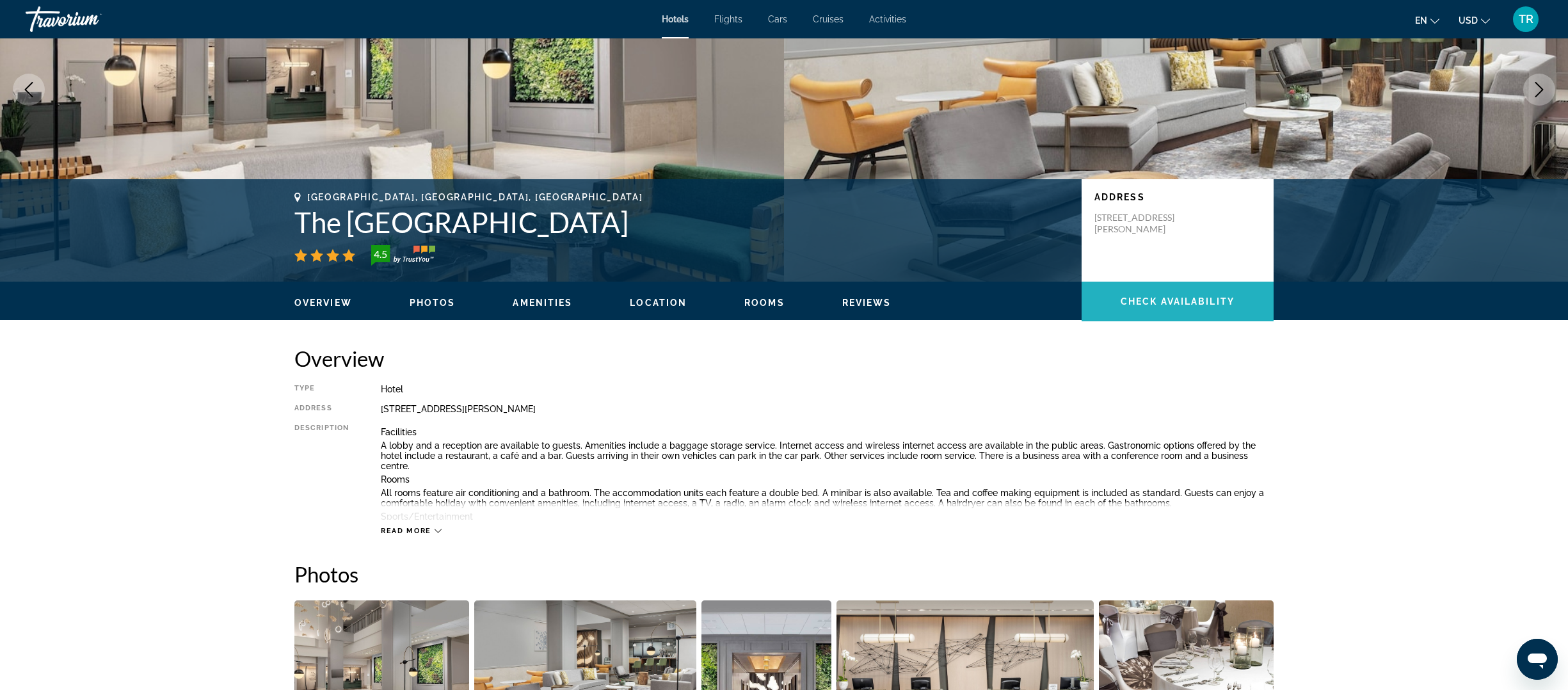
click at [1190, 287] on span "Main content" at bounding box center [1177, 301] width 192 height 31
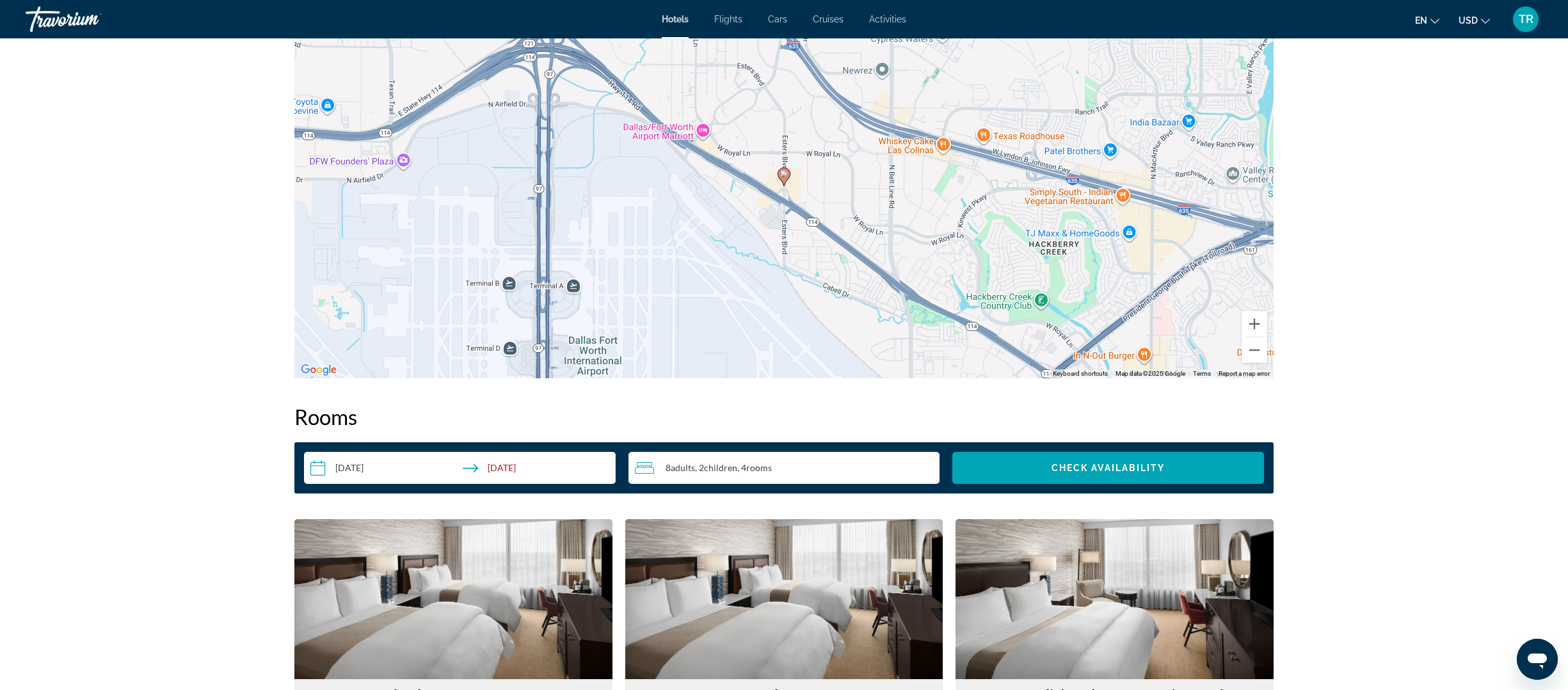
scroll to position [1287, 0]
